Goal: Navigation & Orientation: Find specific page/section

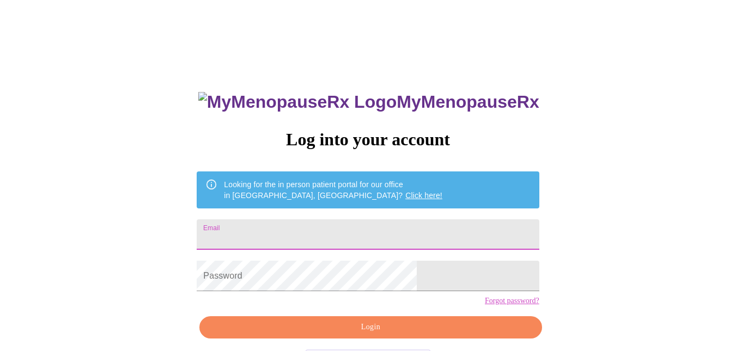
click at [332, 221] on input "Email" at bounding box center [368, 234] width 342 height 31
type input "kwylam3323@gmail.com"
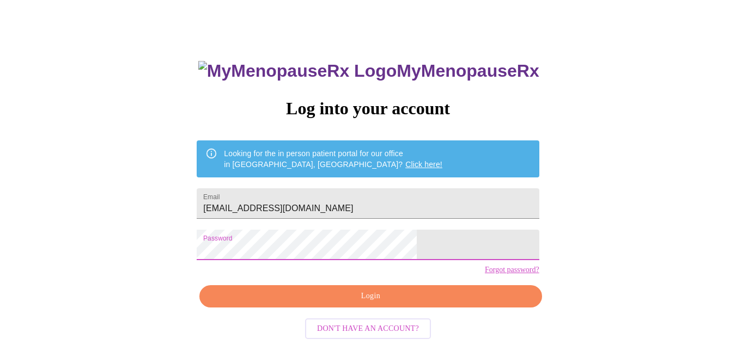
scroll to position [44, 0]
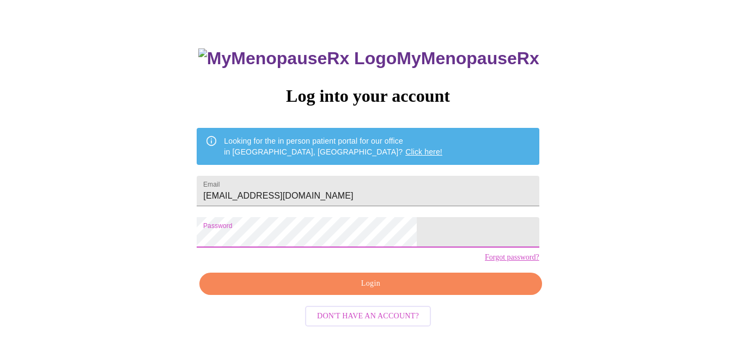
click at [372, 291] on span "Login" at bounding box center [370, 284] width 317 height 14
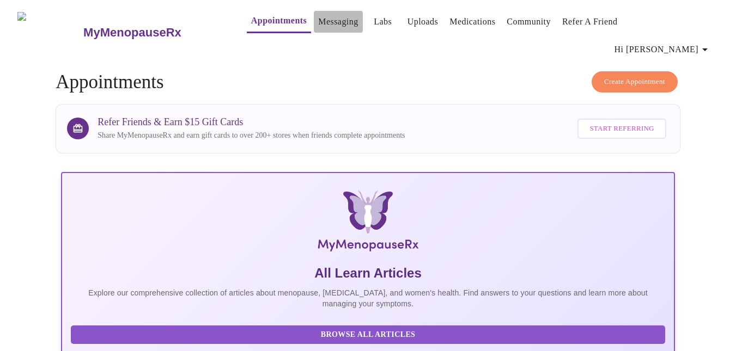
click at [318, 25] on link "Messaging" at bounding box center [338, 21] width 40 height 15
